Goal: Task Accomplishment & Management: Manage account settings

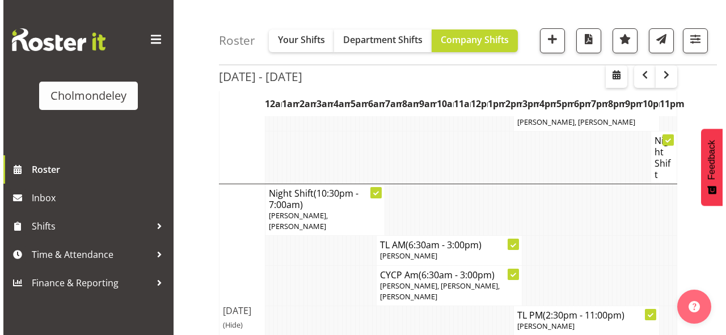
scroll to position [590, 0]
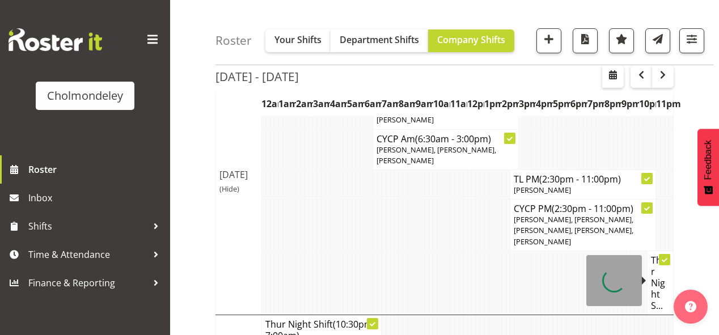
click at [660, 277] on h4 "Thur Night S..." at bounding box center [660, 283] width 19 height 57
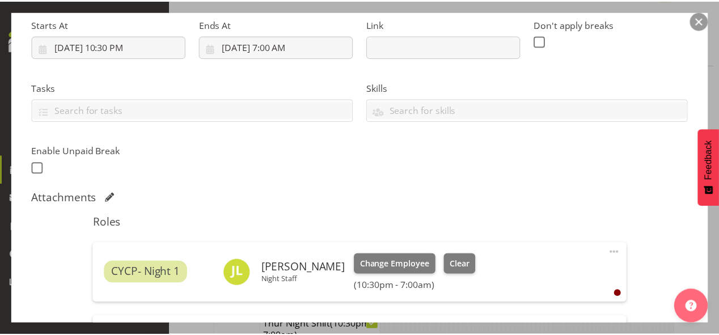
scroll to position [363, 0]
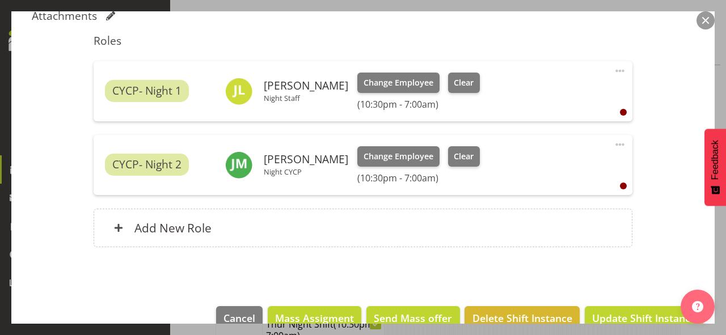
click at [702, 11] on button "button" at bounding box center [705, 20] width 18 height 18
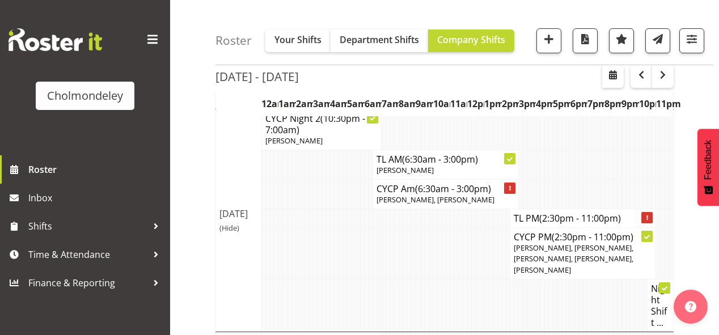
scroll to position [0, 0]
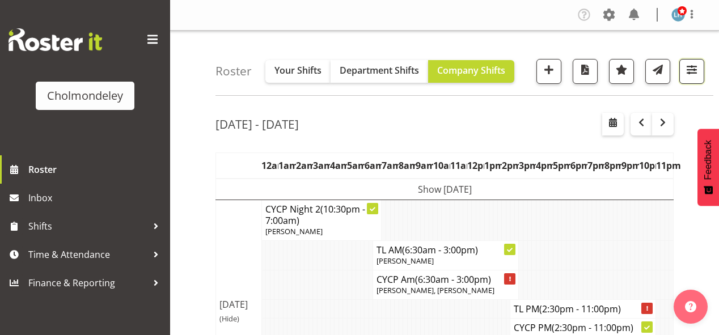
click at [695, 66] on span "button" at bounding box center [691, 69] width 15 height 15
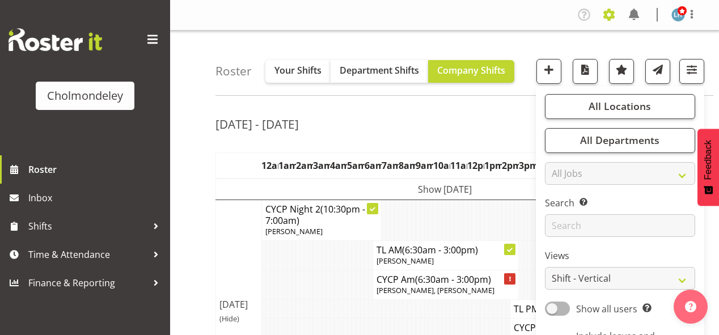
click at [614, 11] on span at bounding box center [609, 15] width 18 height 18
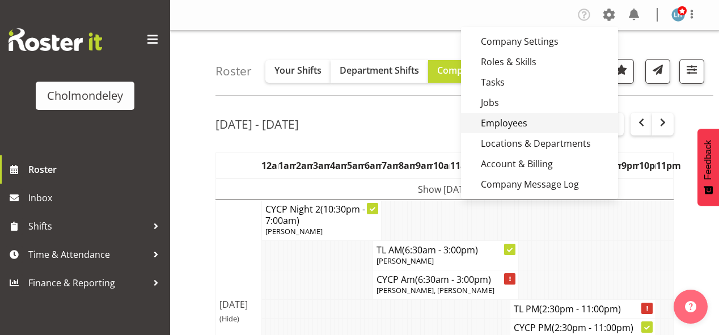
click at [499, 121] on link "Employees" at bounding box center [539, 123] width 157 height 20
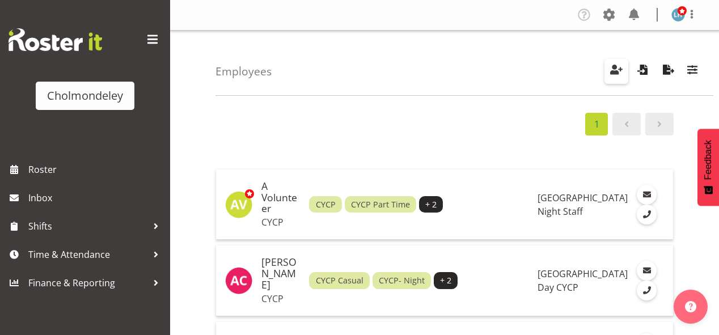
click at [614, 68] on span "button" at bounding box center [616, 69] width 15 height 15
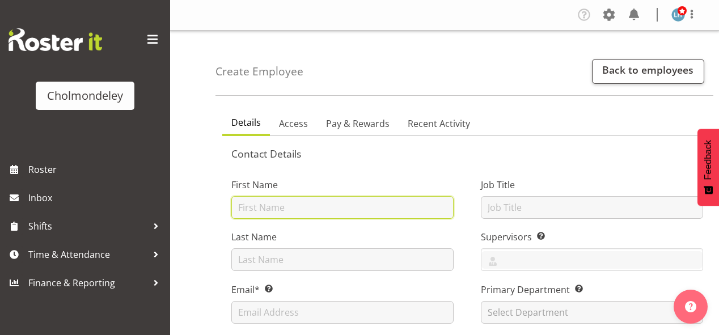
click at [258, 207] on input "text" at bounding box center [342, 207] width 222 height 23
type input "[PERSON_NAME]"
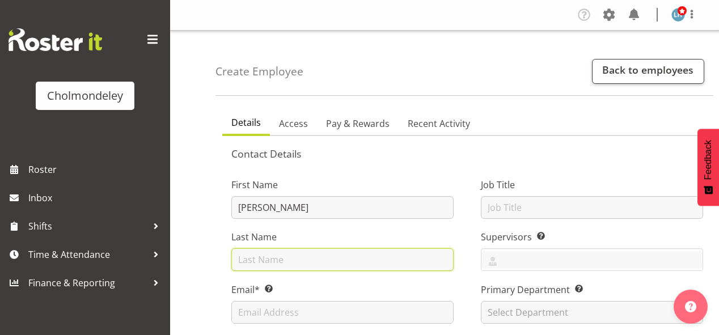
click at [265, 261] on input "text" at bounding box center [342, 259] width 222 height 23
type input "[PERSON_NAME]"
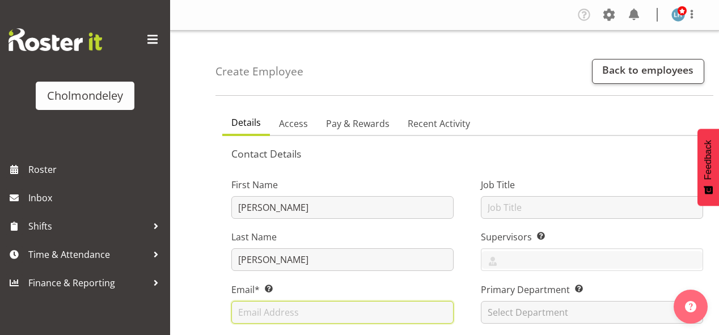
click at [265, 313] on input "text" at bounding box center [342, 312] width 222 height 23
click at [297, 313] on input "text" at bounding box center [342, 312] width 222 height 23
paste input "'mcmurrayaj74@gmail.com'"
click at [240, 312] on input "'mcmurrayaj74@gmail.com" at bounding box center [342, 312] width 222 height 23
type input "mcmurrayaj74@gmail.com"
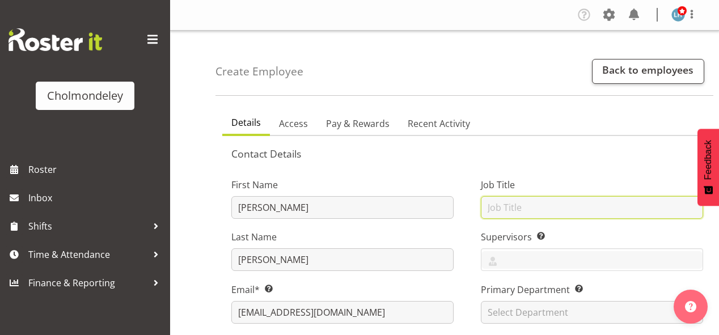
click at [555, 205] on input "text" at bounding box center [592, 207] width 222 height 23
type input "c"
type input "Casual Night Shift"
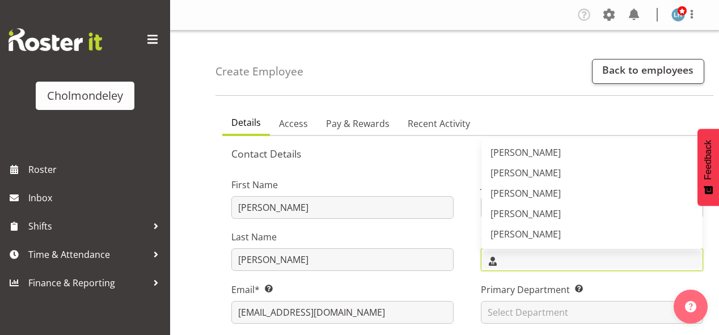
click at [525, 261] on input "text" at bounding box center [591, 260] width 221 height 18
click at [524, 150] on span "[PERSON_NAME]" at bounding box center [525, 152] width 70 height 12
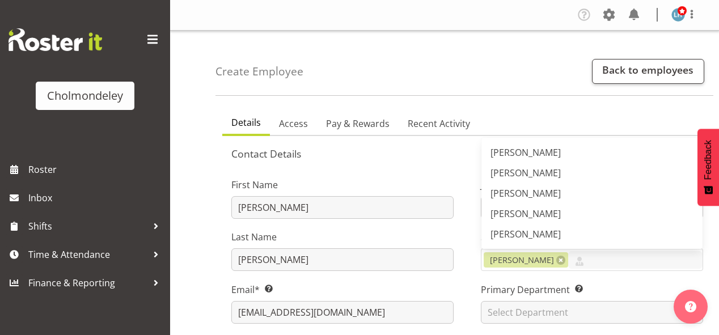
click at [447, 193] on div "First Name Andrea" at bounding box center [342, 198] width 222 height 41
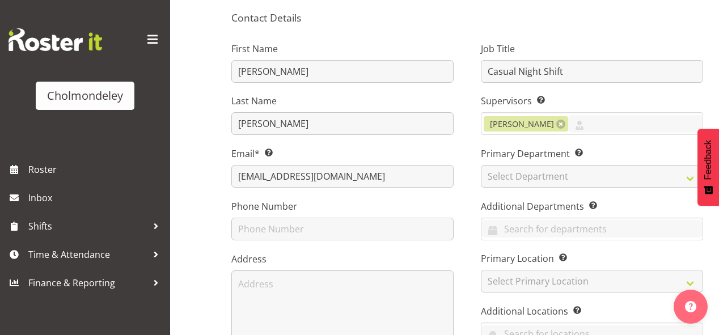
scroll to position [181, 0]
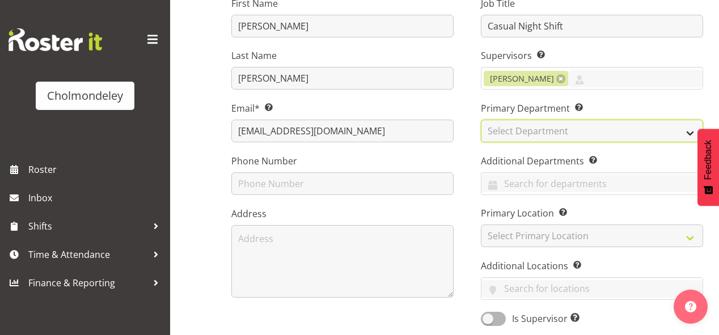
click at [558, 131] on select "Select Department Clinical Day CYCP Education Night Staff" at bounding box center [592, 131] width 222 height 23
select select "79"
click at [481, 120] on select "Select Department Clinical Day CYCP Education Night Staff" at bounding box center [592, 131] width 222 height 23
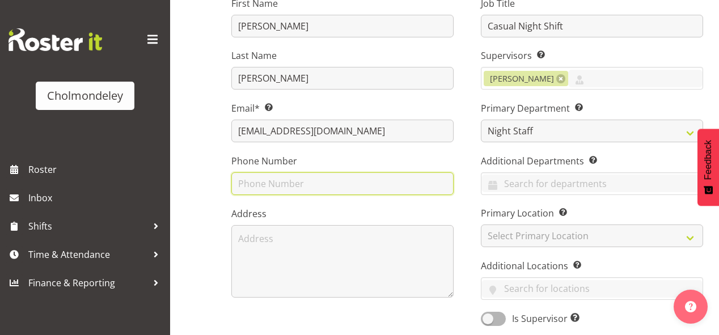
click at [367, 188] on input "text" at bounding box center [342, 183] width 222 height 23
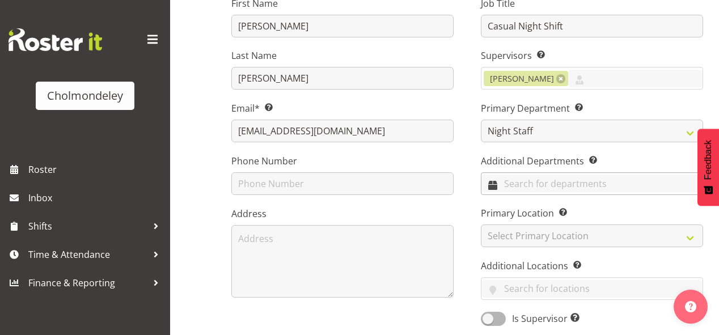
click at [576, 184] on input "text" at bounding box center [591, 184] width 221 height 18
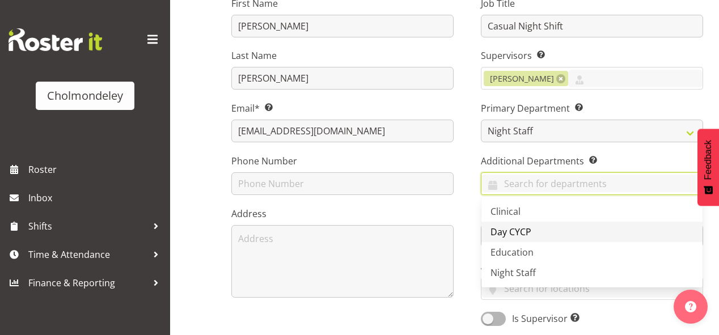
click at [521, 229] on span "Day CYCP" at bounding box center [510, 232] width 41 height 12
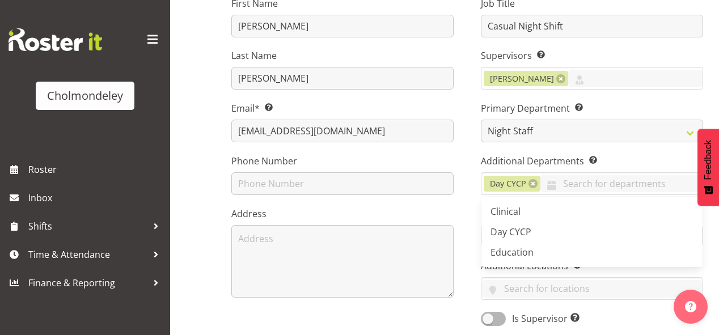
click at [467, 200] on div "First Name Andrea Last Name McMurray Email* This is a required field. mcmurraya…" at bounding box center [342, 158] width 249 height 354
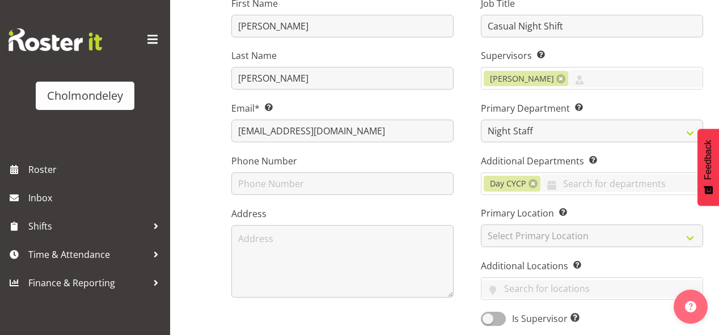
scroll to position [272, 0]
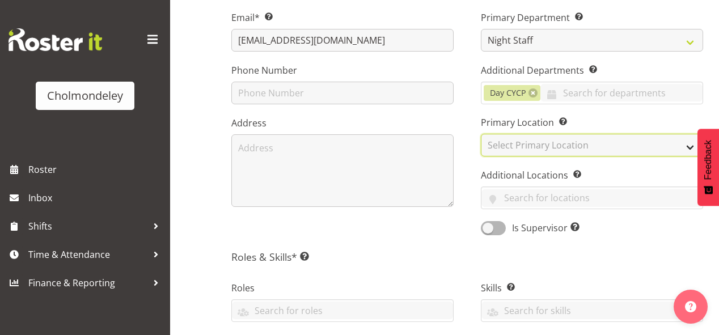
click at [519, 140] on select "Select Primary Location Cholmondeley Children's Centre" at bounding box center [592, 145] width 222 height 23
select select "81"
click at [481, 134] on select "Select Primary Location Cholmondeley Children's Centre" at bounding box center [592, 145] width 222 height 23
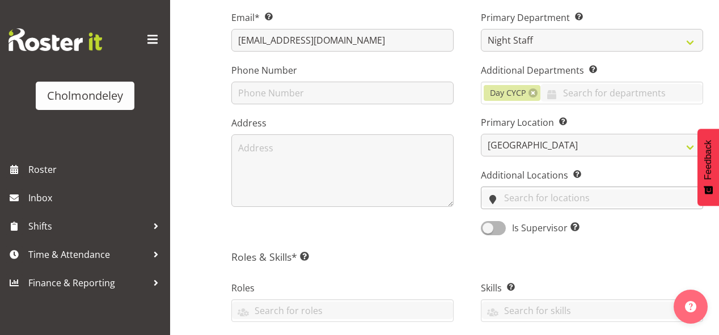
click at [504, 195] on input "text" at bounding box center [591, 198] width 221 height 18
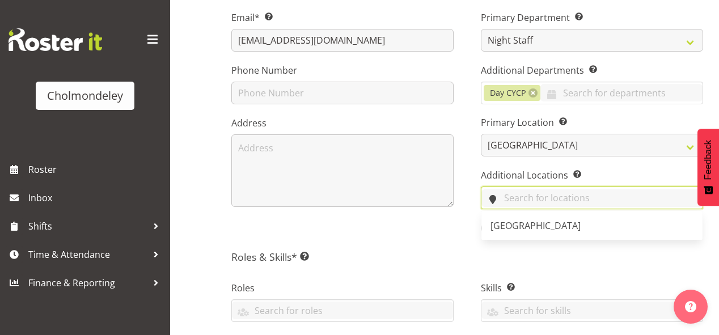
click at [502, 195] on input "text" at bounding box center [591, 198] width 221 height 18
click at [447, 239] on div "First Name Andrea Last Name McMurray Email* This is a required field. mcmurraya…" at bounding box center [342, 67] width 249 height 354
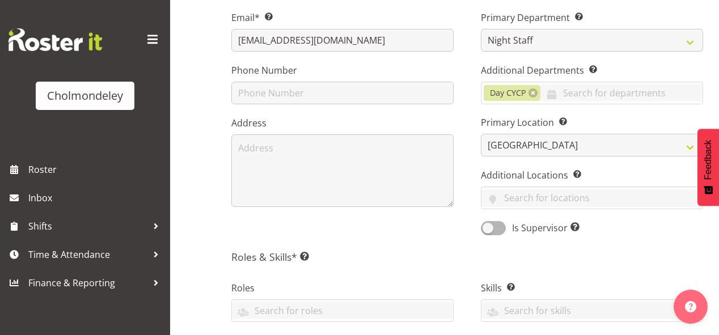
scroll to position [408, 0]
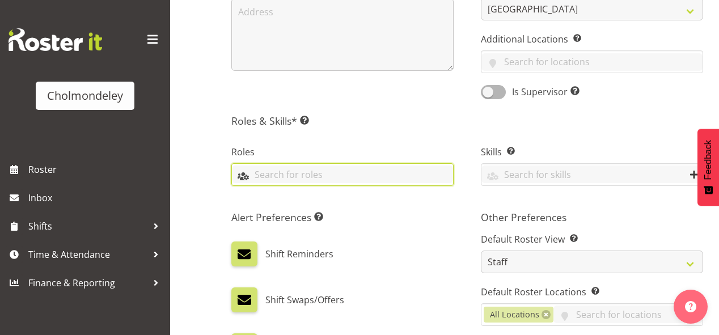
click at [439, 173] on input "text" at bounding box center [342, 175] width 221 height 18
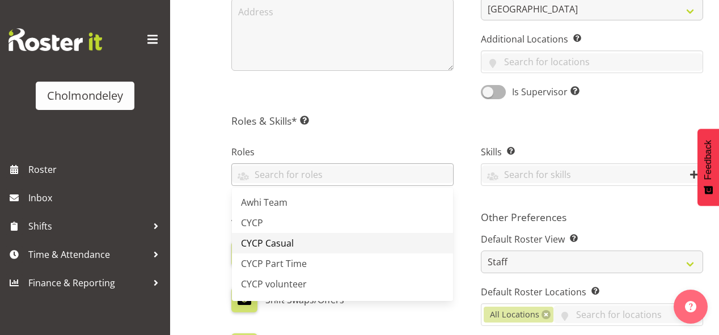
click at [277, 242] on span "CYCP Casual" at bounding box center [267, 243] width 53 height 12
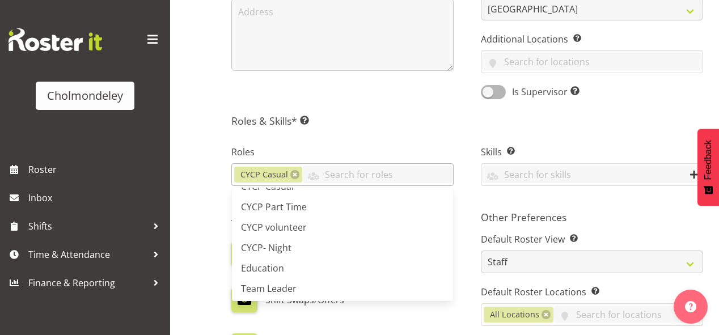
scroll to position [59, 0]
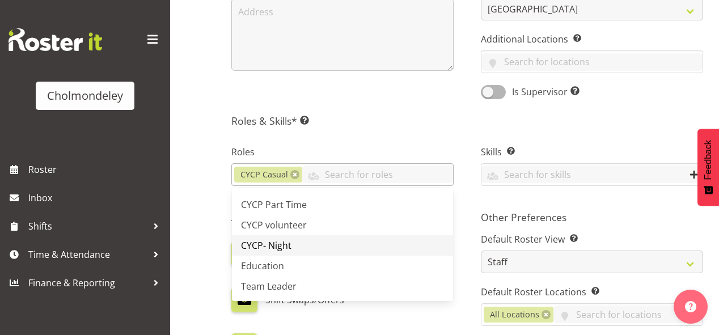
click at [251, 239] on span "CYCP- Night" at bounding box center [266, 245] width 50 height 12
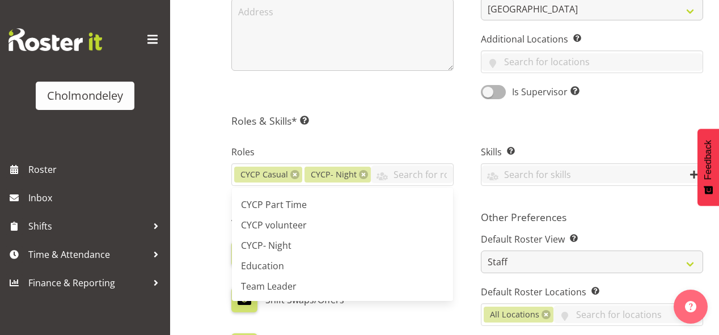
click at [448, 136] on div "Roles CYCP Casual CYCP- Night Awhi Team CYCP CYCP Casual CYCP Part Time CYCP vo…" at bounding box center [342, 166] width 249 height 75
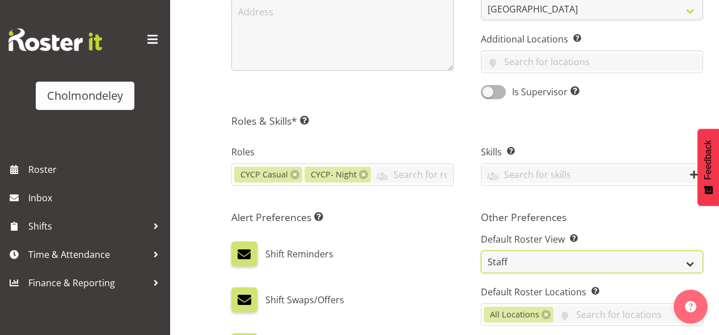
click at [506, 261] on select "Staff Role Shift - Horizontal Shift - Vertical Staff - Location" at bounding box center [592, 262] width 222 height 23
select select "shift"
click at [481, 251] on select "Staff Role Shift - Horizontal Shift - Vertical Staff - Location" at bounding box center [592, 262] width 222 height 23
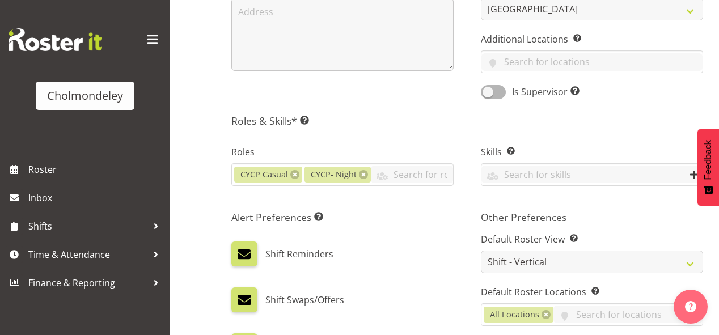
click at [399, 236] on div "Shift Reminders" at bounding box center [342, 249] width 222 height 34
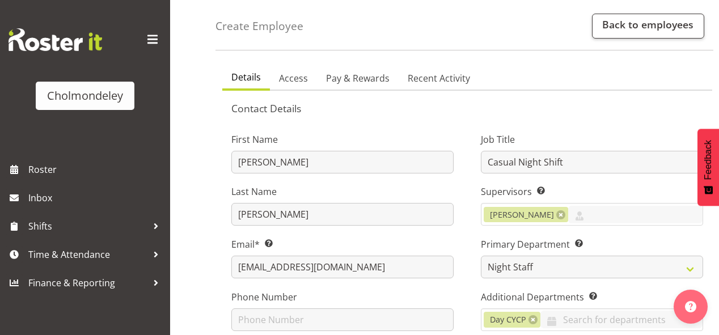
scroll to position [136, 0]
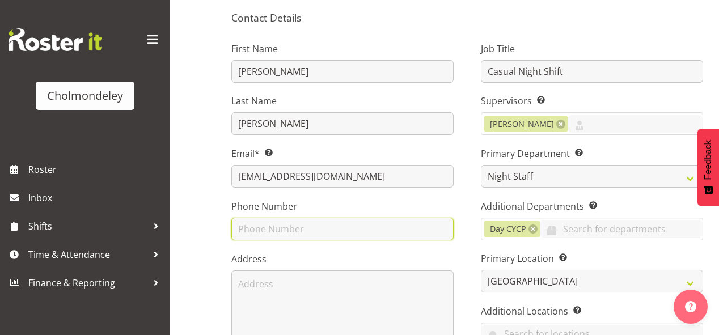
click at [256, 226] on input "text" at bounding box center [342, 229] width 222 height 23
type input "0272954650"
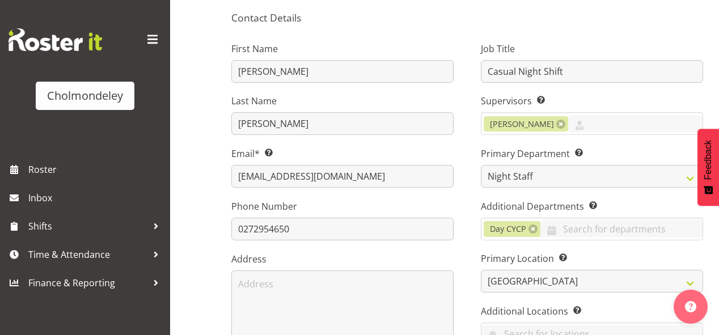
click at [558, 42] on label "Job Title" at bounding box center [592, 49] width 222 height 14
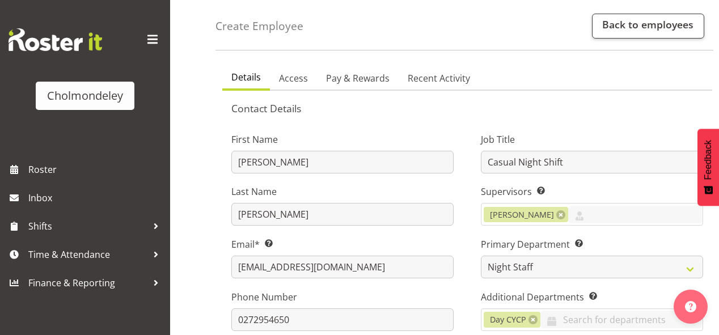
scroll to position [0, 0]
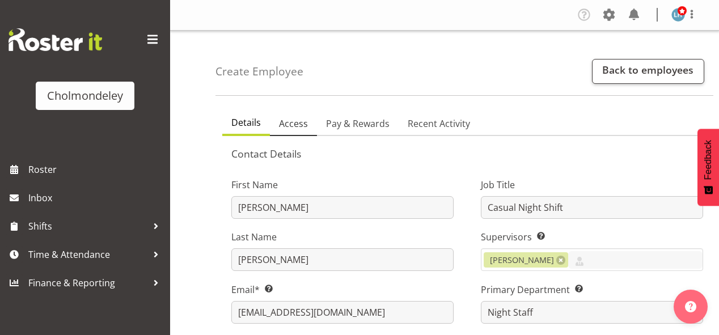
click at [300, 125] on span "Access" at bounding box center [293, 124] width 29 height 14
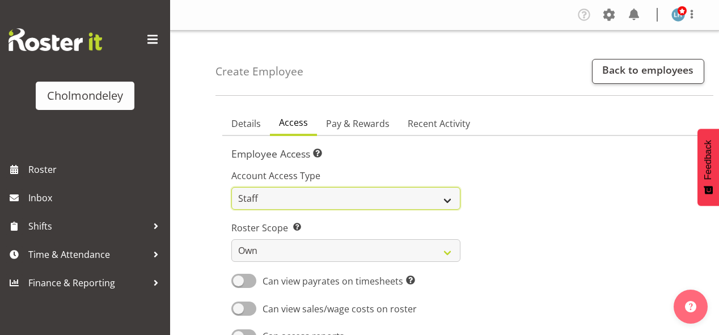
click at [299, 193] on select "Admin Manager Staff" at bounding box center [345, 198] width 229 height 23
click at [231, 187] on select "Admin Manager Staff" at bounding box center [345, 198] width 229 height 23
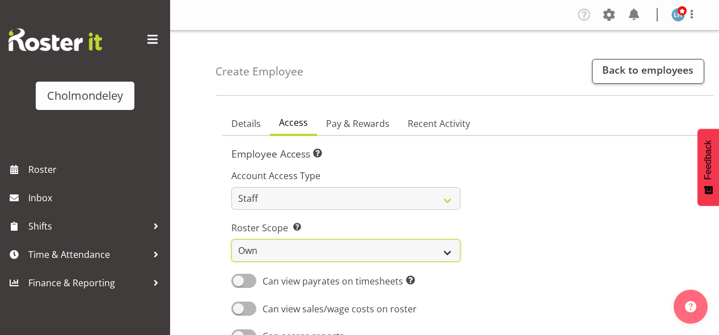
click at [274, 243] on select "Own Department Company" at bounding box center [345, 250] width 229 height 23
select select "company"
click at [231, 239] on select "Own Department Company" at bounding box center [345, 250] width 229 height 23
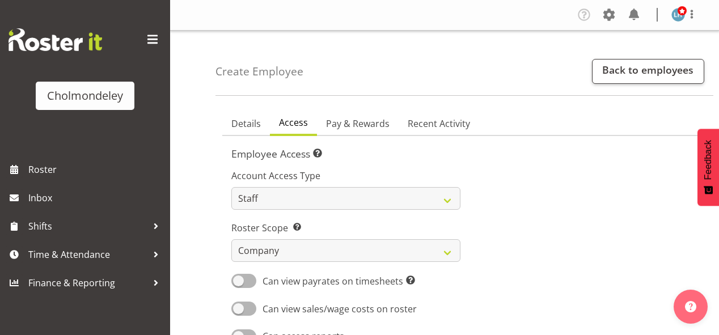
click at [544, 227] on div at bounding box center [588, 252] width 243 height 199
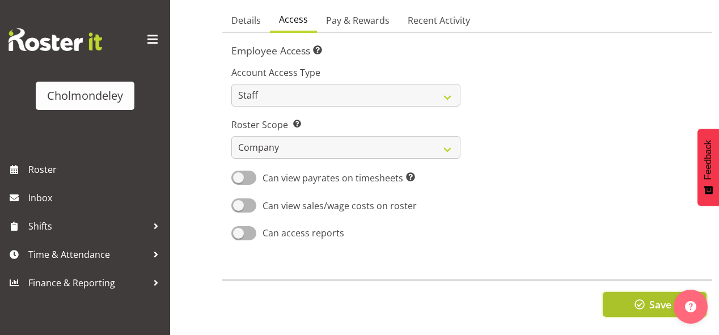
click at [611, 292] on button "Save" at bounding box center [655, 304] width 104 height 25
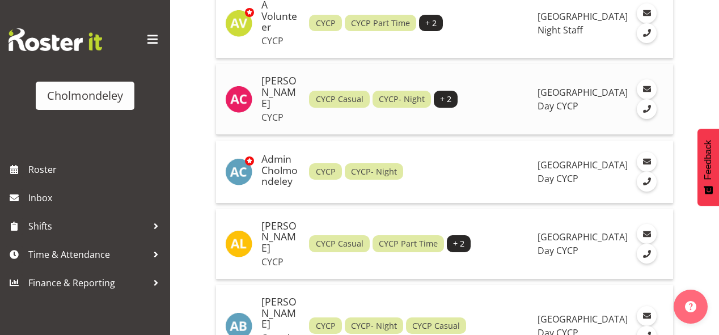
scroll to position [272, 0]
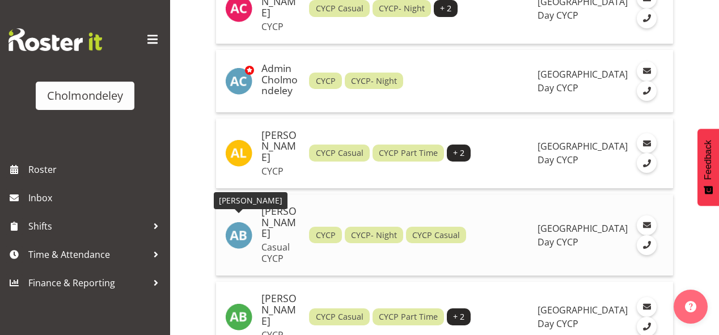
click at [240, 224] on img at bounding box center [238, 235] width 27 height 27
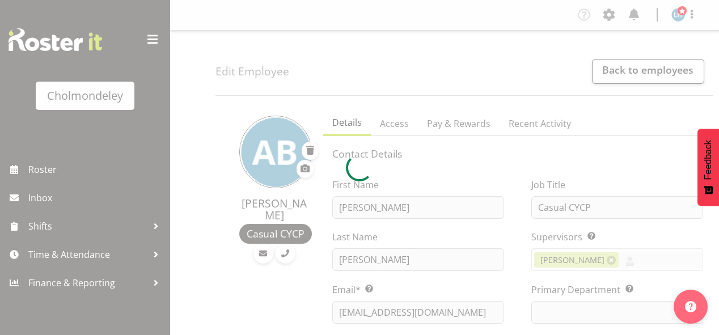
select select "80"
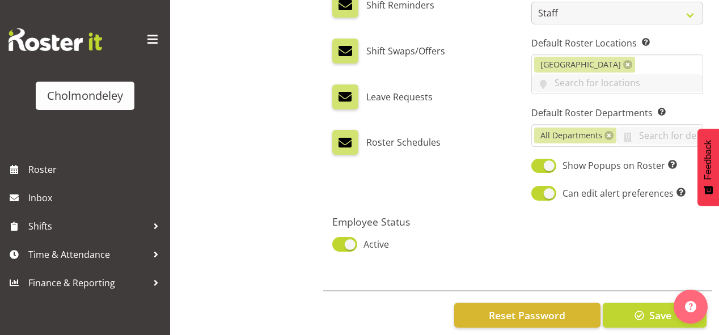
scroll to position [697, 0]
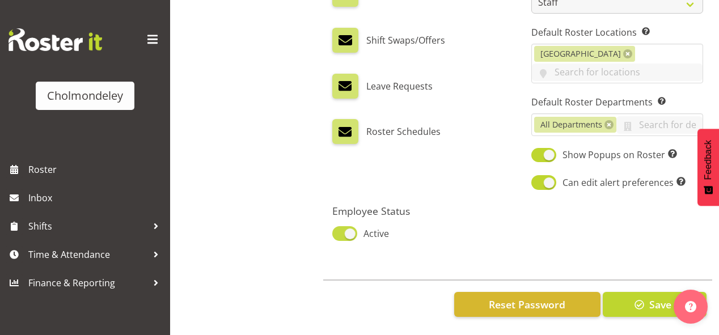
click at [340, 226] on span at bounding box center [344, 233] width 25 height 14
click at [340, 230] on input "Active" at bounding box center [335, 233] width 7 height 7
checkbox input "false"
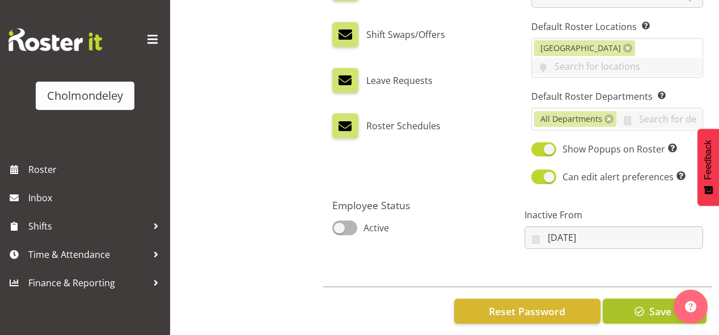
click at [629, 310] on button "Save" at bounding box center [655, 311] width 104 height 25
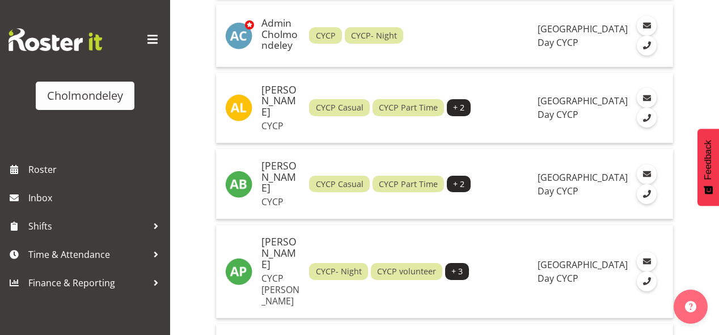
scroll to position [408, 0]
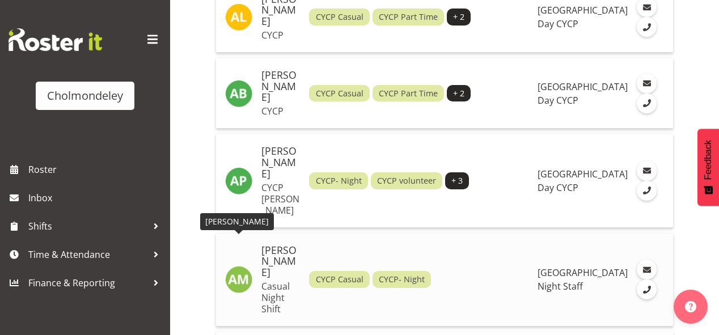
click at [234, 266] on img at bounding box center [238, 279] width 27 height 27
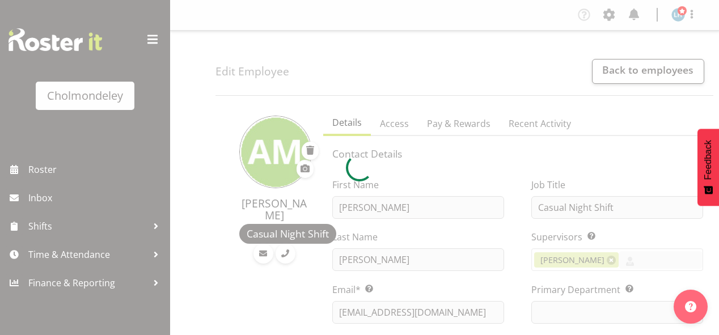
select select "shift"
select select
select select "79"
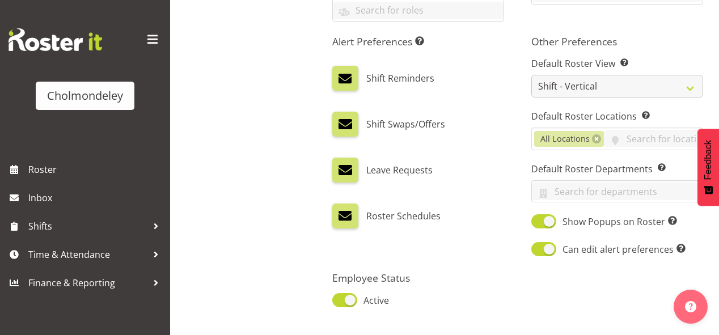
scroll to position [680, 0]
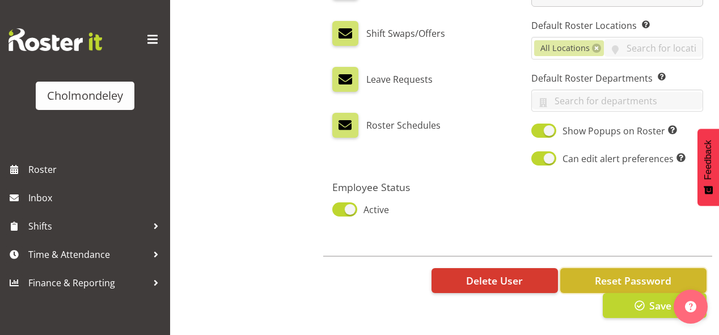
click at [613, 279] on span "Reset Password" at bounding box center [633, 280] width 77 height 15
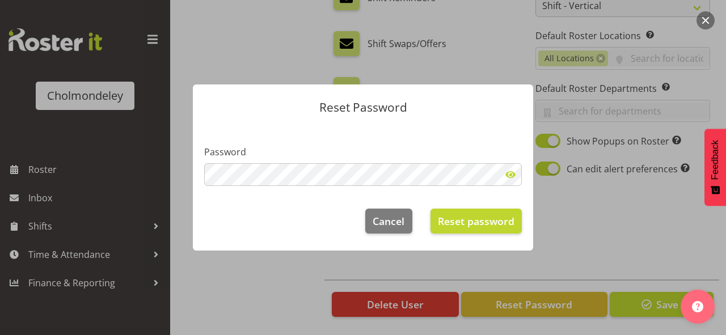
click at [506, 173] on span at bounding box center [510, 174] width 23 height 23
click at [499, 216] on span "Reset password" at bounding box center [476, 221] width 77 height 15
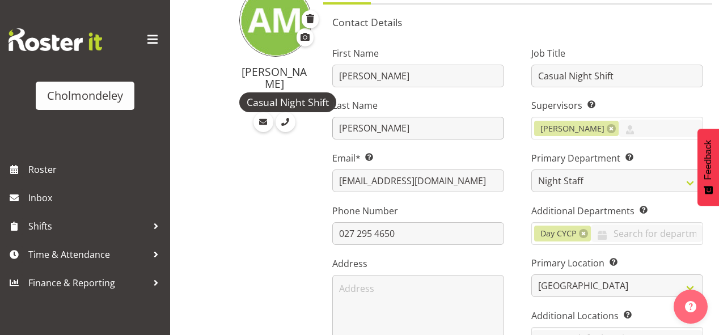
scroll to position [0, 0]
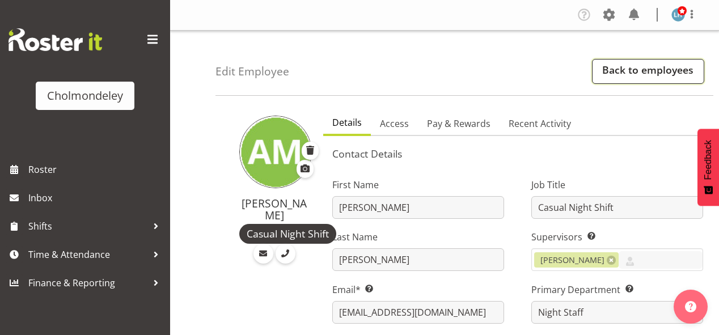
click at [630, 71] on link "Back to employees" at bounding box center [648, 71] width 112 height 25
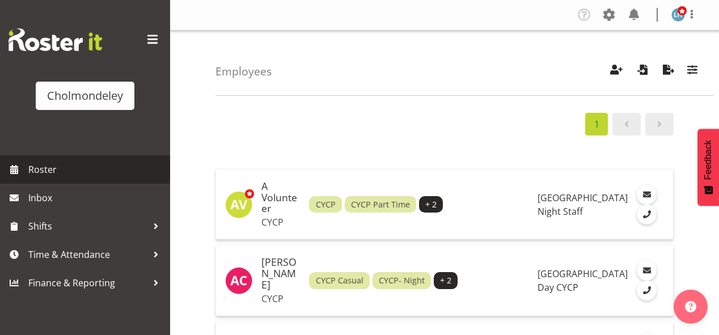
click at [36, 162] on span "Roster" at bounding box center [96, 169] width 136 height 17
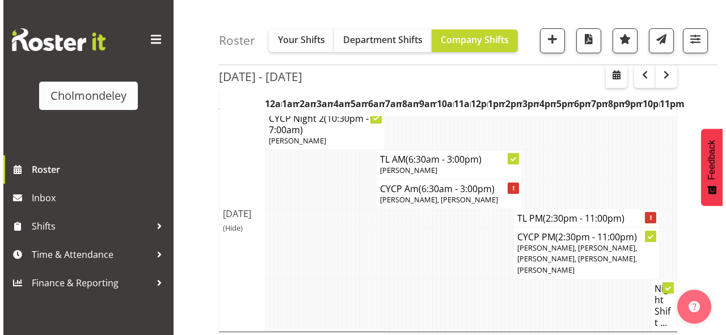
scroll to position [136, 0]
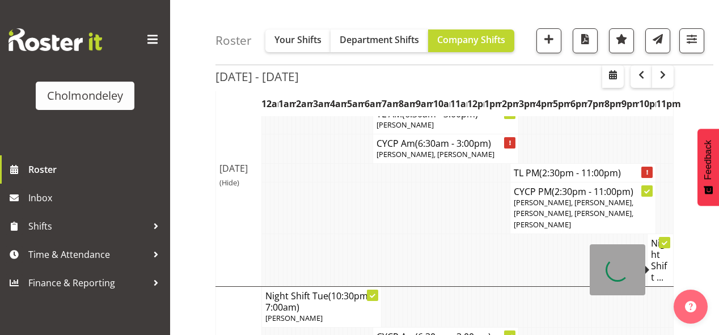
click at [661, 277] on h4 "Night Shift ..." at bounding box center [660, 260] width 19 height 45
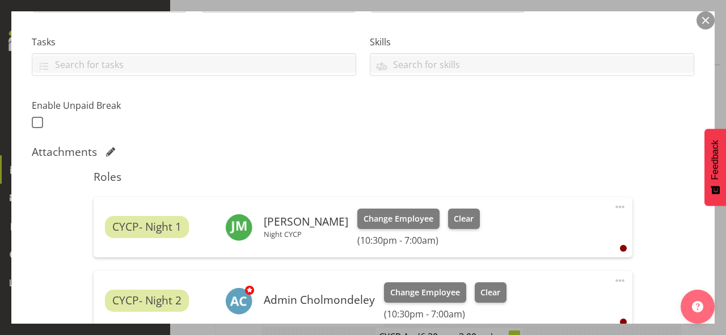
scroll to position [317, 0]
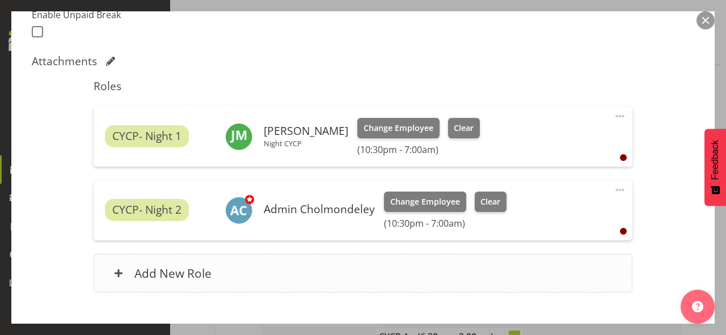
click at [350, 270] on div "Add New Role" at bounding box center [363, 273] width 538 height 39
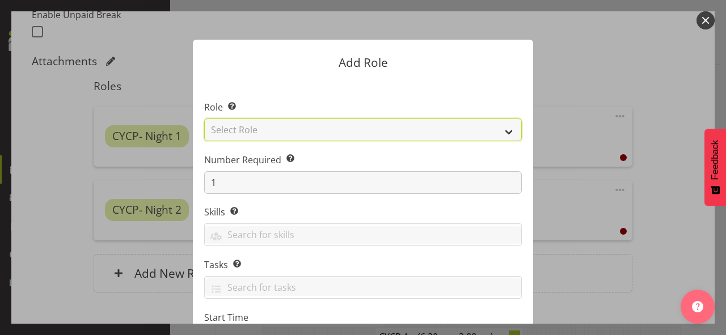
click at [319, 127] on select "Select Role Awhi Team CYCP CYCP Casual CYCP Part Time CYCP volunteer CYCP- Nigh…" at bounding box center [362, 129] width 317 height 23
select select "209"
click at [204, 118] on select "Select Role Awhi Team CYCP CYCP Casual CYCP Part Time CYCP volunteer CYCP- Nigh…" at bounding box center [362, 129] width 317 height 23
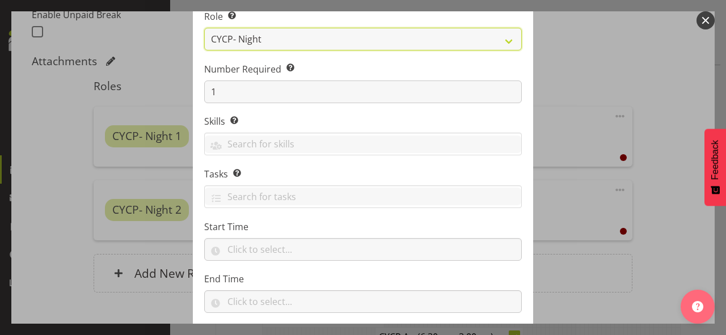
scroll to position [156, 0]
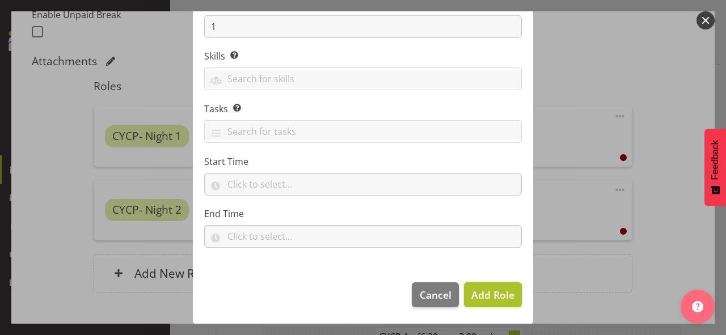
click at [492, 293] on span "Add Role" at bounding box center [492, 295] width 43 height 14
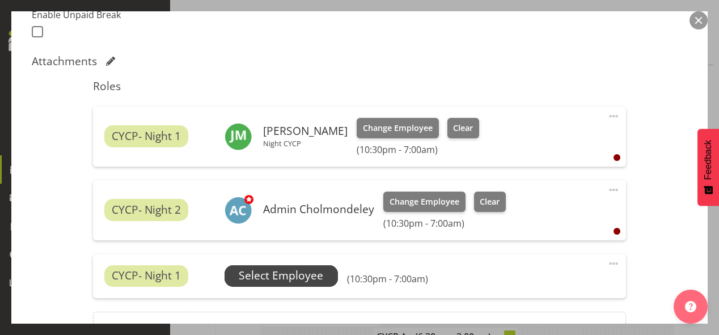
click at [282, 277] on span "Select Employee" at bounding box center [281, 276] width 84 height 16
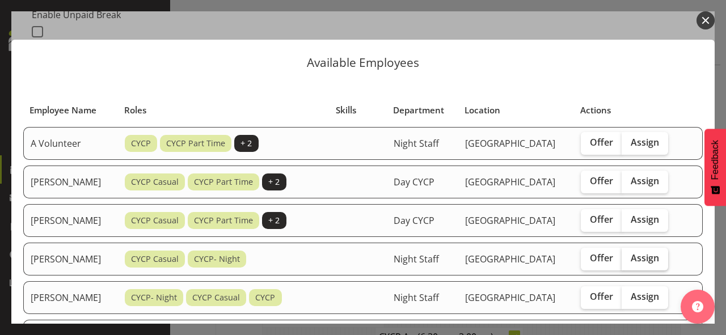
click at [658, 258] on span "Assign" at bounding box center [644, 257] width 28 height 11
click at [629, 258] on input "Assign" at bounding box center [624, 258] width 7 height 7
checkbox input "true"
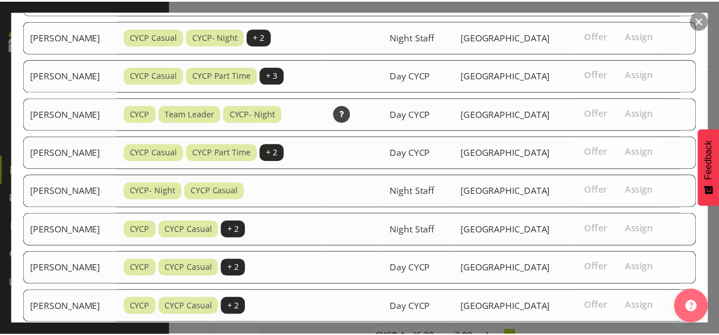
scroll to position [544, 0]
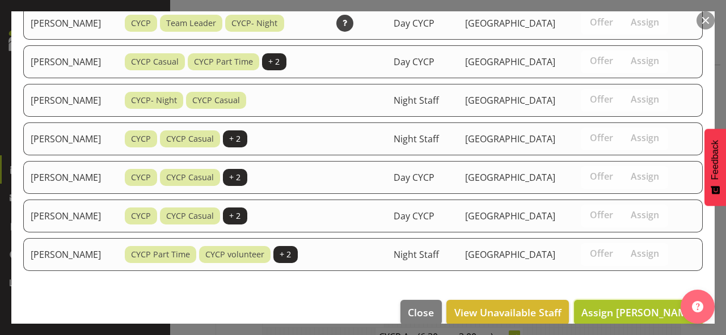
click at [631, 306] on span "Assign [PERSON_NAME]" at bounding box center [638, 313] width 115 height 14
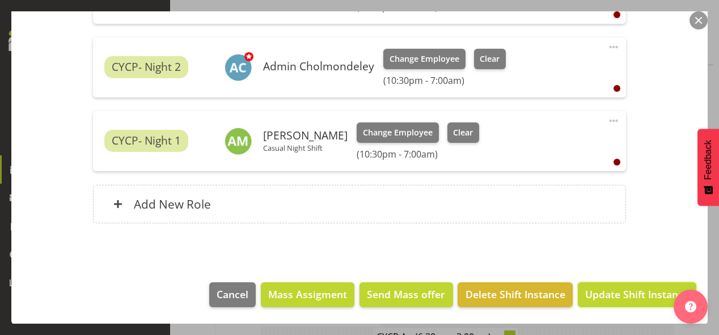
click at [631, 298] on span "Update Shift Instance" at bounding box center [637, 294] width 104 height 15
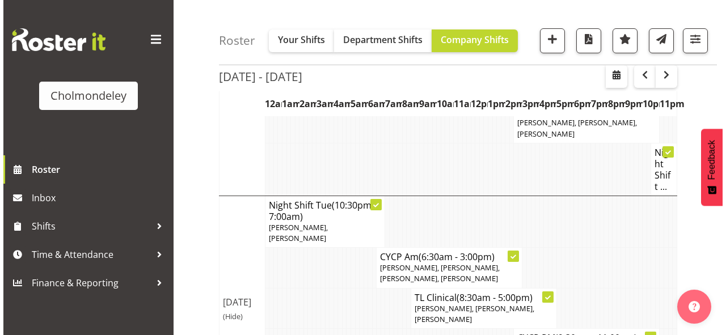
scroll to position [363, 0]
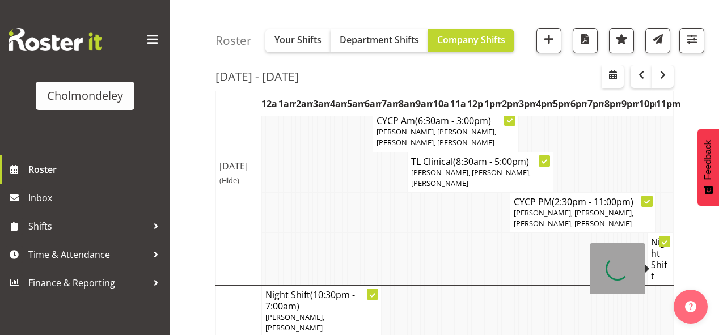
click at [660, 259] on h4 "Night Shift" at bounding box center [660, 258] width 19 height 45
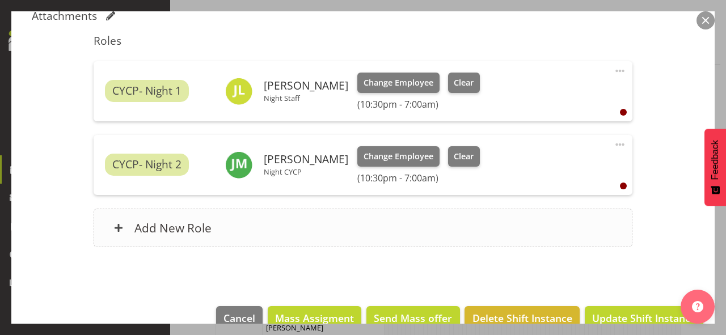
click at [353, 241] on div "Add New Role" at bounding box center [363, 228] width 538 height 39
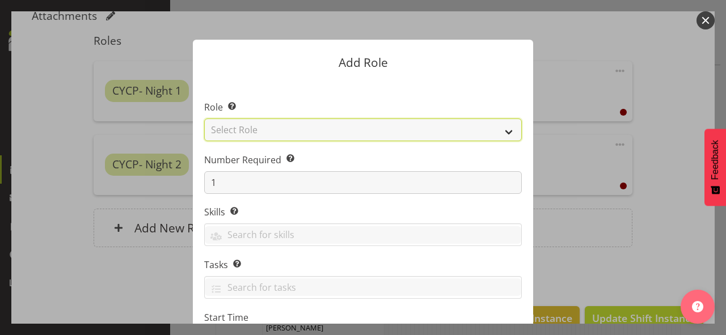
click at [331, 127] on select "Select Role Awhi Team CYCP CYCP Casual CYCP Part Time CYCP volunteer CYCP- Nigh…" at bounding box center [362, 129] width 317 height 23
select select "209"
click at [204, 118] on select "Select Role Awhi Team CYCP CYCP Casual CYCP Part Time CYCP volunteer CYCP- Nigh…" at bounding box center [362, 129] width 317 height 23
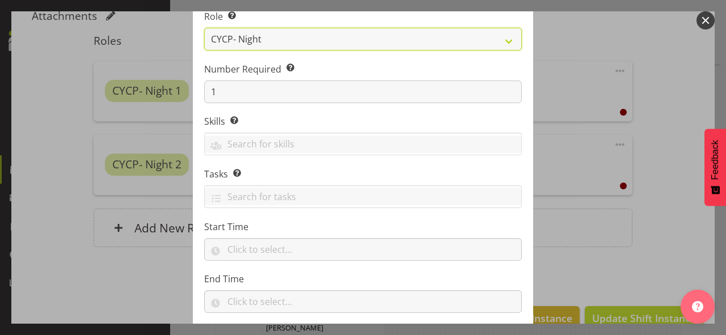
scroll to position [156, 0]
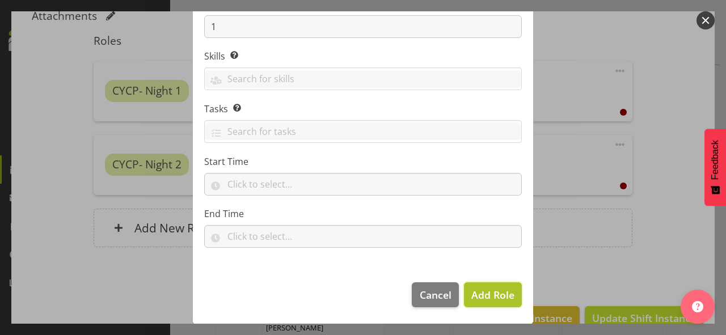
click at [489, 298] on span "Add Role" at bounding box center [492, 295] width 43 height 14
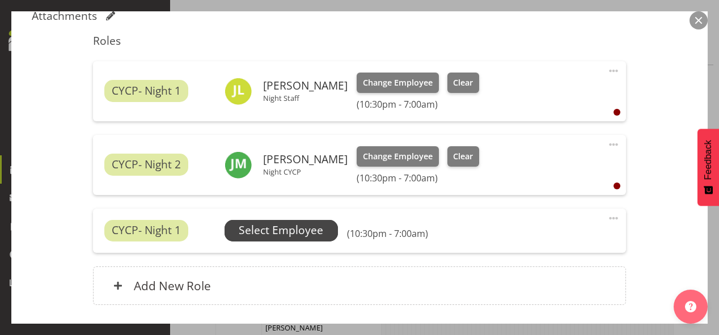
click at [305, 231] on span "Select Employee" at bounding box center [281, 230] width 84 height 16
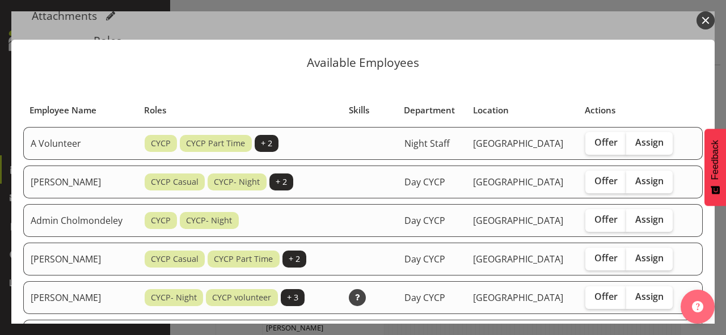
scroll to position [91, 0]
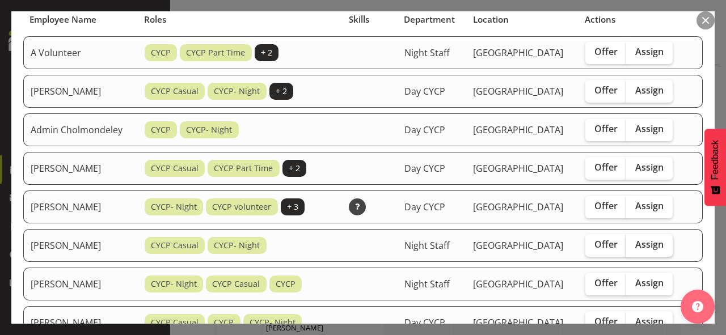
click at [653, 240] on span "Assign" at bounding box center [649, 244] width 28 height 11
click at [633, 241] on input "Assign" at bounding box center [629, 244] width 7 height 7
checkbox input "true"
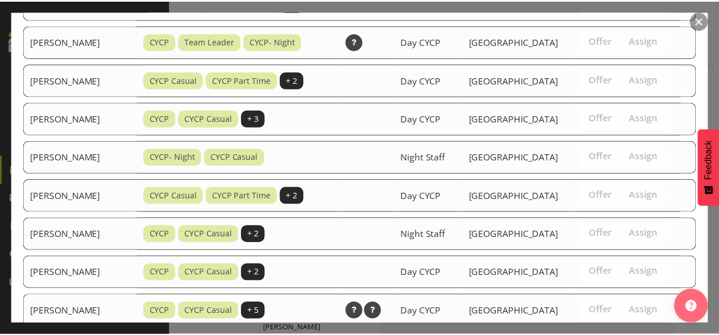
scroll to position [820, 0]
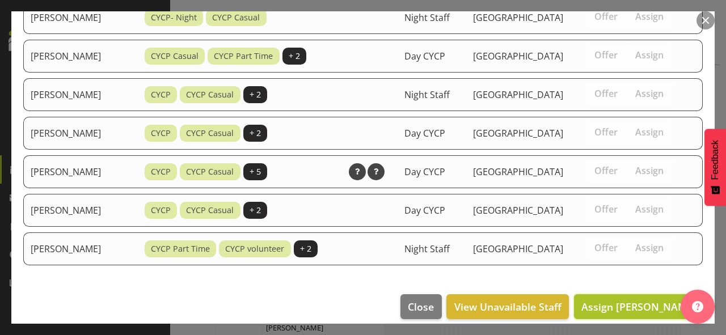
click at [641, 300] on span "Assign [PERSON_NAME]" at bounding box center [638, 307] width 115 height 14
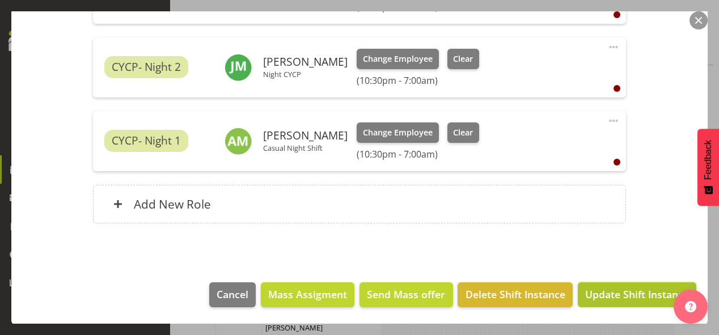
click at [626, 295] on span "Update Shift Instance" at bounding box center [637, 294] width 104 height 15
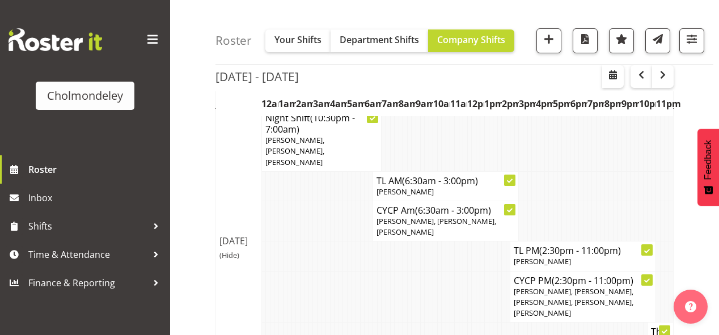
scroll to position [676, 0]
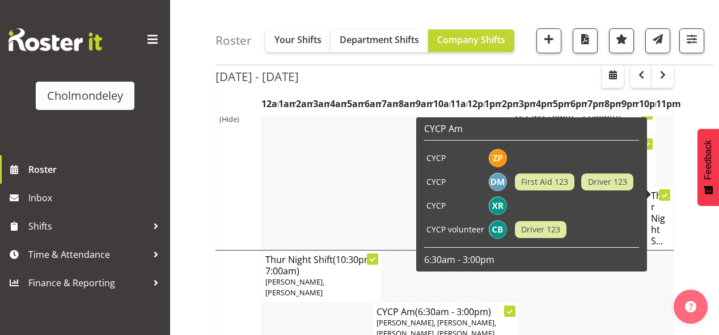
click at [663, 194] on h4 "Thur Night S..." at bounding box center [660, 218] width 19 height 57
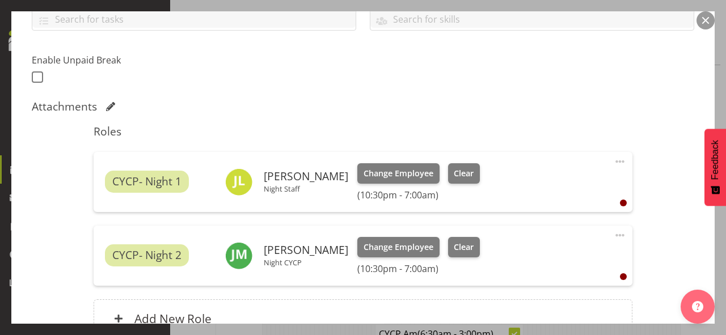
scroll to position [386, 0]
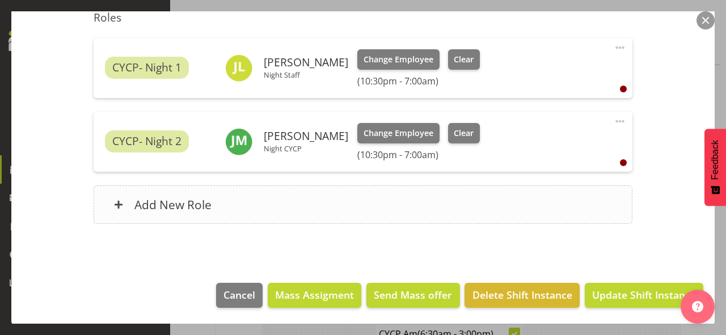
click at [467, 203] on div "Add New Role" at bounding box center [363, 204] width 538 height 39
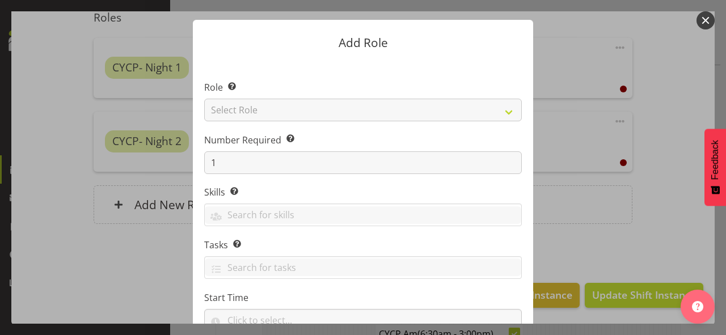
scroll to position [0, 0]
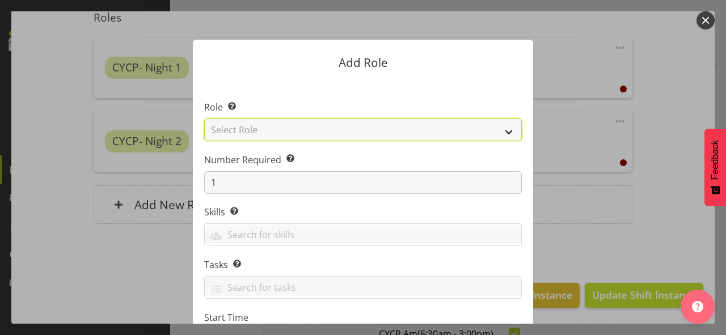
click at [344, 122] on select "Select Role Awhi Team CYCP CYCP Casual CYCP Part Time CYCP volunteer CYCP- Nigh…" at bounding box center [362, 129] width 317 height 23
select select "209"
click at [204, 118] on select "Select Role Awhi Team CYCP CYCP Casual CYCP Part Time CYCP volunteer CYCP- Nigh…" at bounding box center [362, 129] width 317 height 23
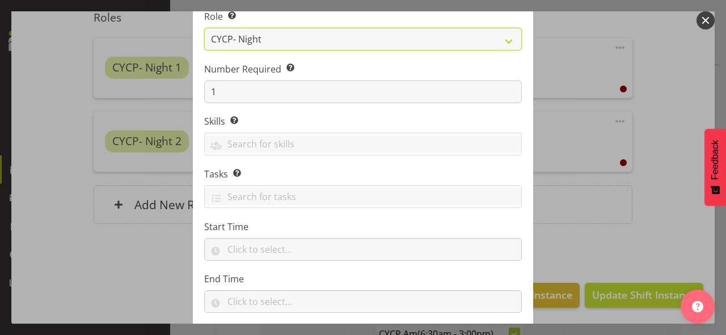
scroll to position [136, 0]
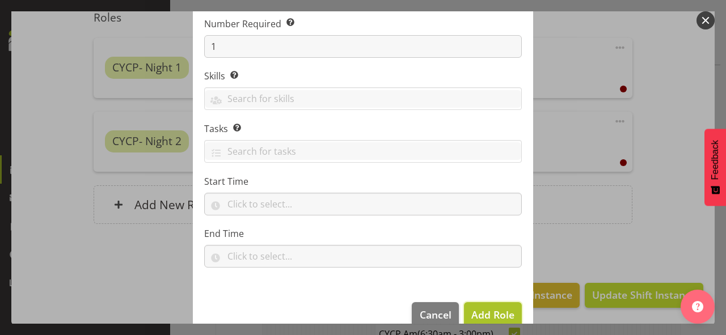
click at [508, 306] on button "Add Role" at bounding box center [493, 314] width 58 height 25
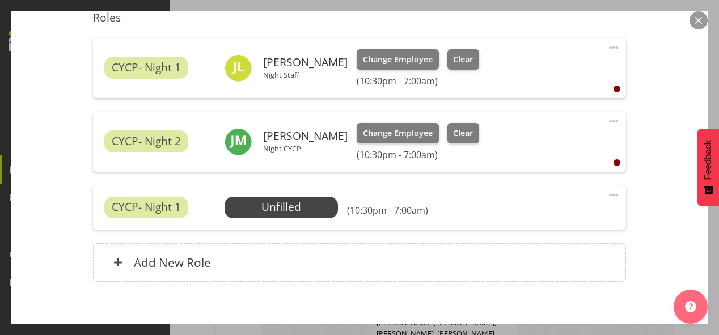
scroll to position [444, 0]
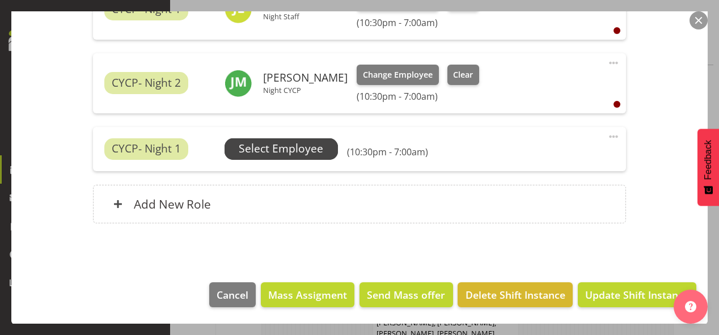
click at [322, 142] on span "Select Employee" at bounding box center [280, 149] width 113 height 22
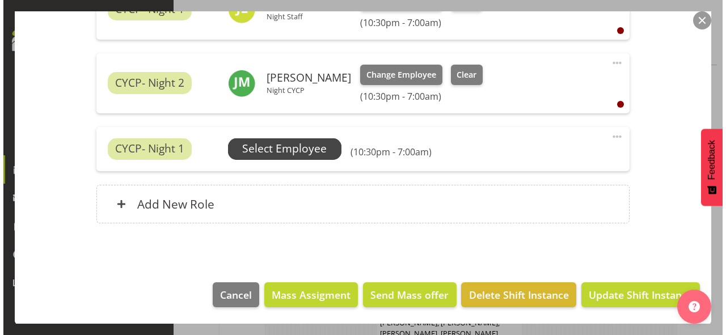
scroll to position [654, 0]
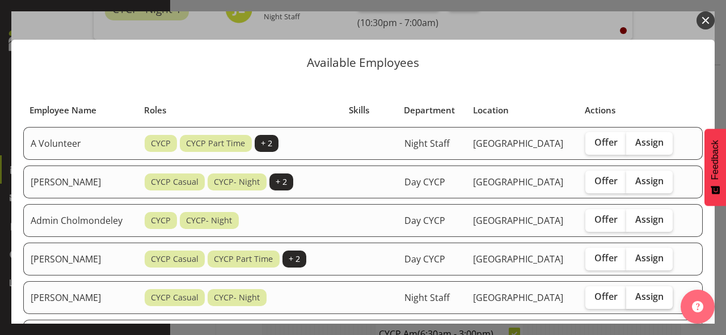
click at [650, 295] on span "Assign" at bounding box center [649, 296] width 28 height 11
click at [633, 295] on input "Assign" at bounding box center [629, 296] width 7 height 7
checkbox input "true"
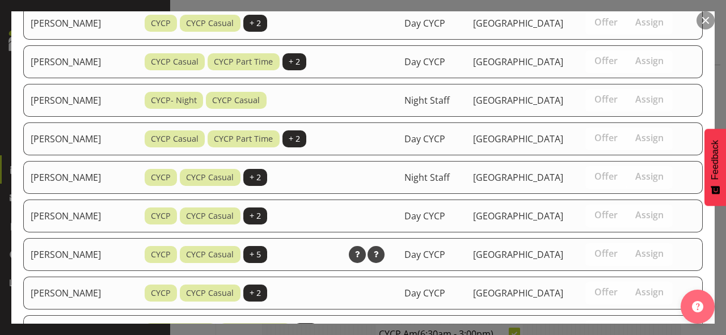
scroll to position [629, 0]
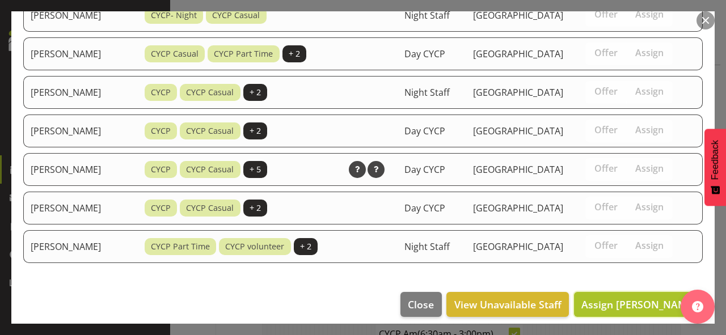
click at [644, 298] on span "Assign [PERSON_NAME]" at bounding box center [638, 305] width 115 height 14
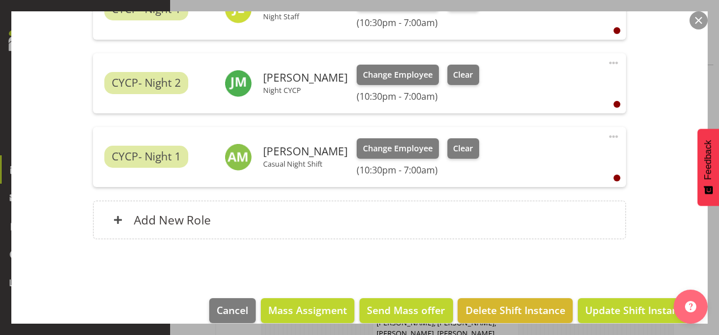
scroll to position [460, 0]
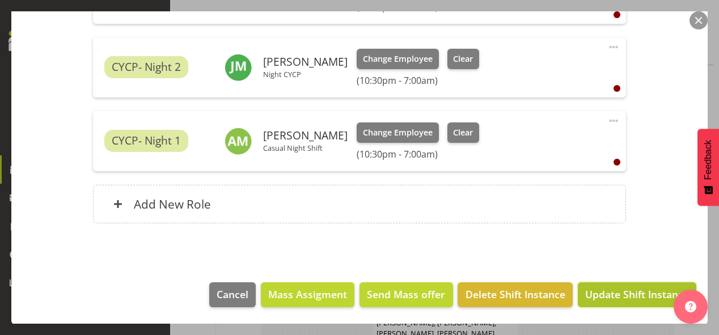
click at [640, 298] on span "Update Shift Instance" at bounding box center [637, 294] width 104 height 15
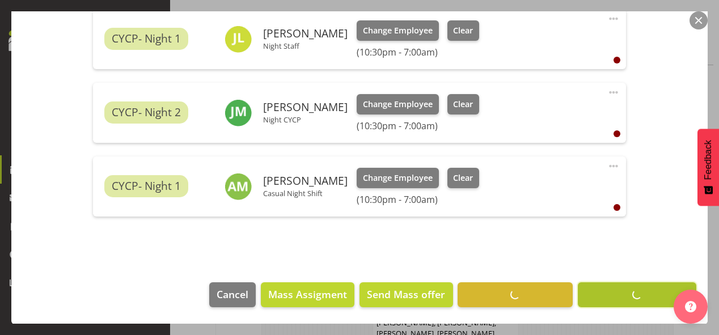
scroll to position [222, 0]
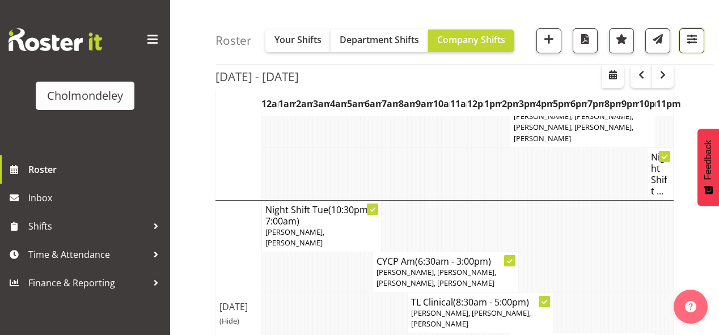
click at [694, 37] on span "button" at bounding box center [691, 39] width 15 height 15
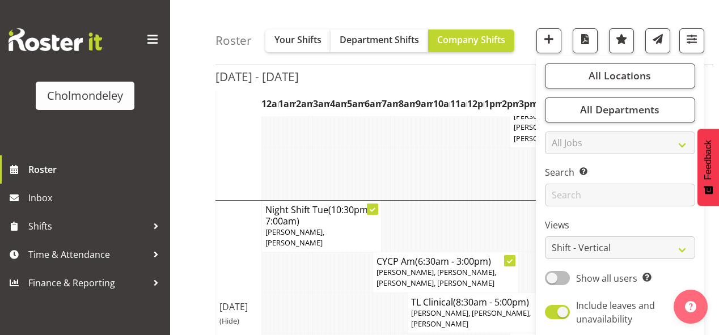
click at [571, 278] on span "Show all users Show only rostered employees" at bounding box center [611, 279] width 82 height 14
click at [552, 278] on input "Show all users Show only rostered employees" at bounding box center [548, 277] width 7 height 7
checkbox input "true"
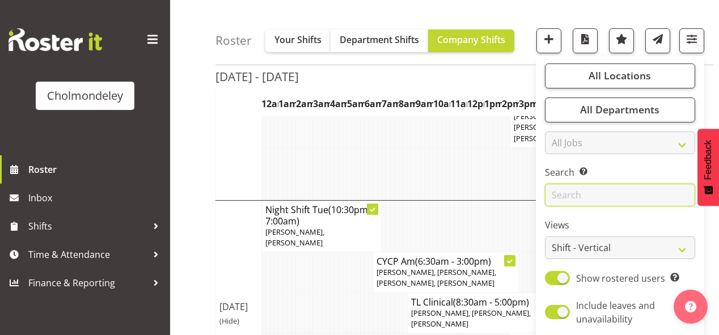
click at [583, 192] on input "text" at bounding box center [620, 195] width 150 height 23
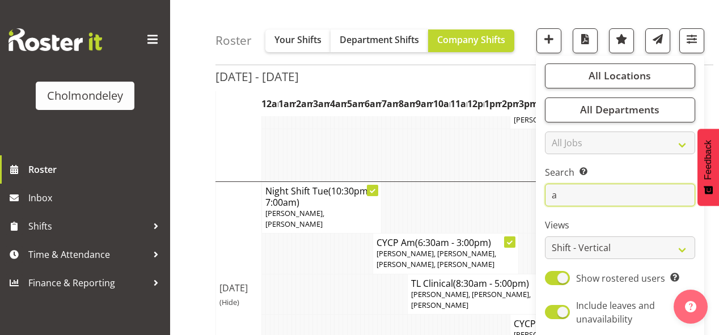
scroll to position [204, 0]
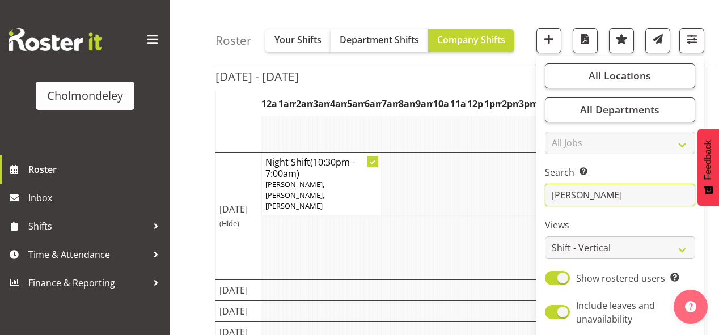
type input "[PERSON_NAME]"
click at [580, 48] on button "button" at bounding box center [585, 40] width 25 height 25
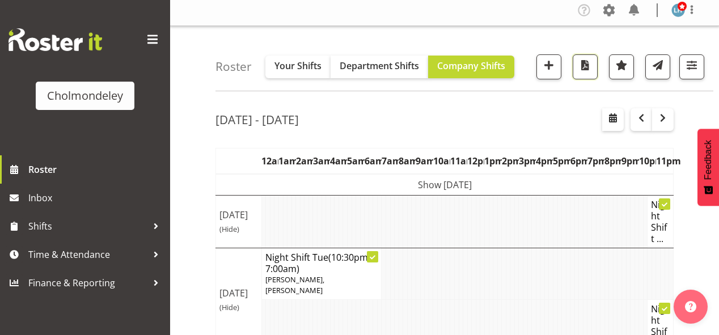
scroll to position [0, 0]
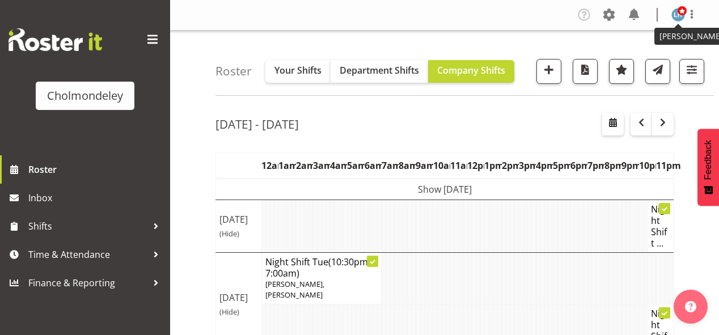
click at [674, 9] on img at bounding box center [678, 15] width 14 height 14
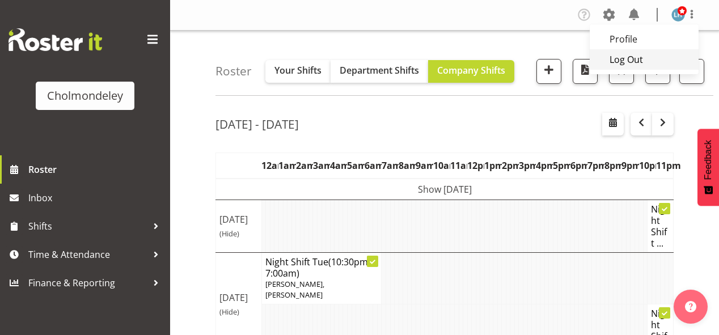
click at [619, 57] on link "Log Out" at bounding box center [644, 59] width 109 height 20
